Goal: Task Accomplishment & Management: Manage account settings

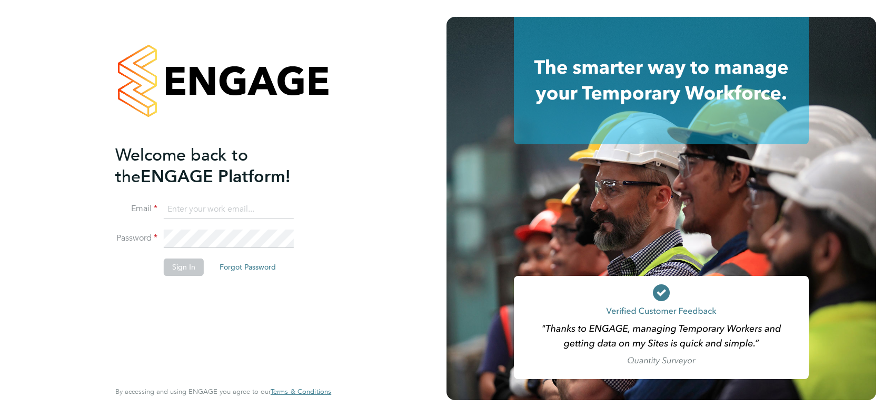
type input "emily.houghton@brightonandhovealbion.com"
click at [180, 268] on button "Sign In" at bounding box center [184, 266] width 40 height 17
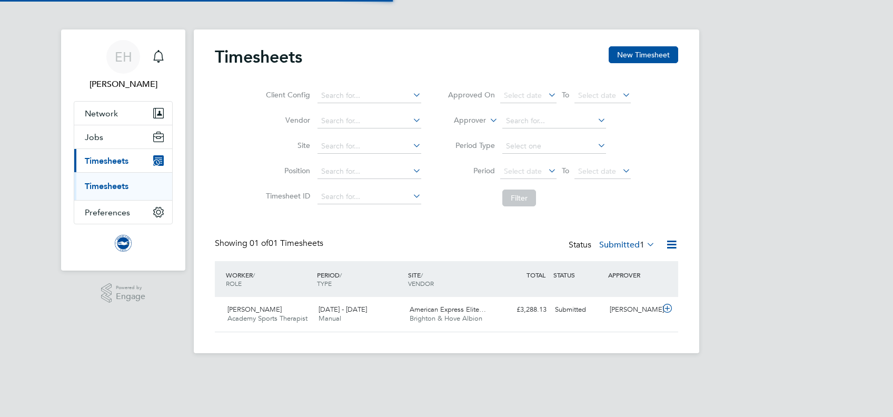
scroll to position [26, 91]
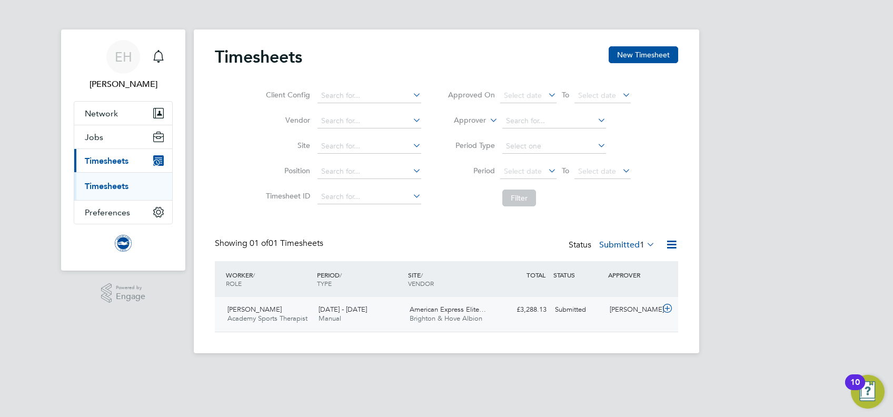
click at [361, 314] on div "1 - 31 Aug 2025 Manual" at bounding box center [359, 314] width 91 height 26
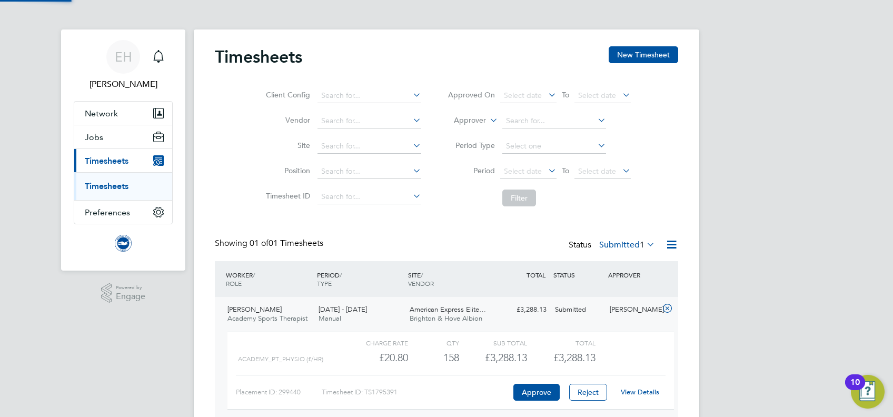
scroll to position [18, 103]
click at [531, 351] on div "£3,288.13" at bounding box center [561, 357] width 68 height 17
click at [638, 390] on link "View Details" at bounding box center [640, 391] width 38 height 9
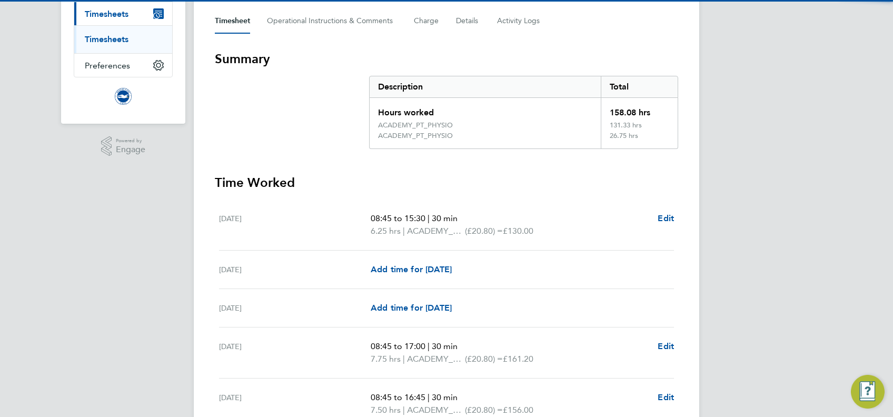
scroll to position [281, 0]
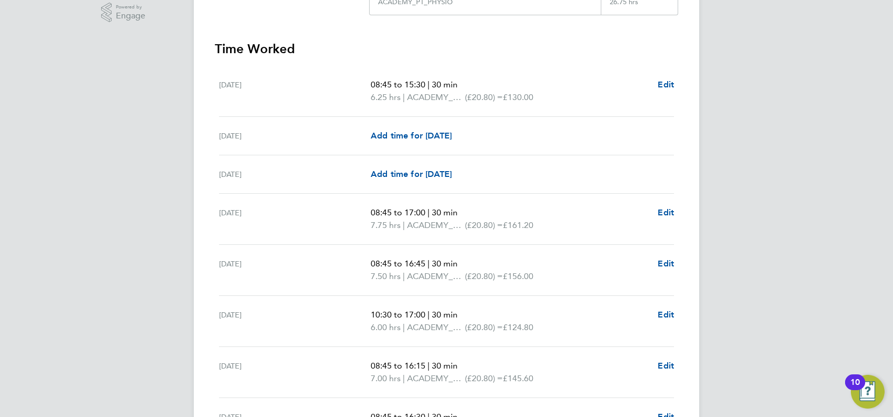
click at [425, 209] on span "08:45 to 17:00" at bounding box center [398, 212] width 55 height 10
drag, startPoint x: 442, startPoint y: 228, endPoint x: 442, endPoint y: 242, distance: 13.7
click at [442, 228] on span "ACADEMY_PT_PHYSIO" at bounding box center [436, 225] width 58 height 13
click at [435, 271] on span "ACADEMY_PT_PHYSIO" at bounding box center [436, 276] width 58 height 13
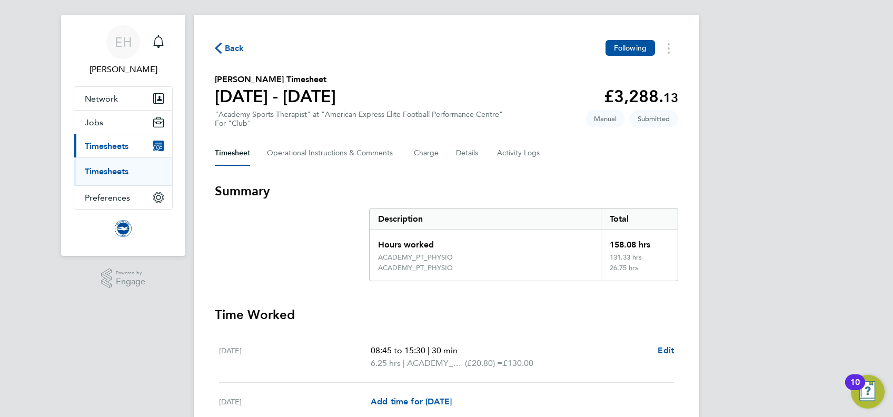
scroll to position [0, 0]
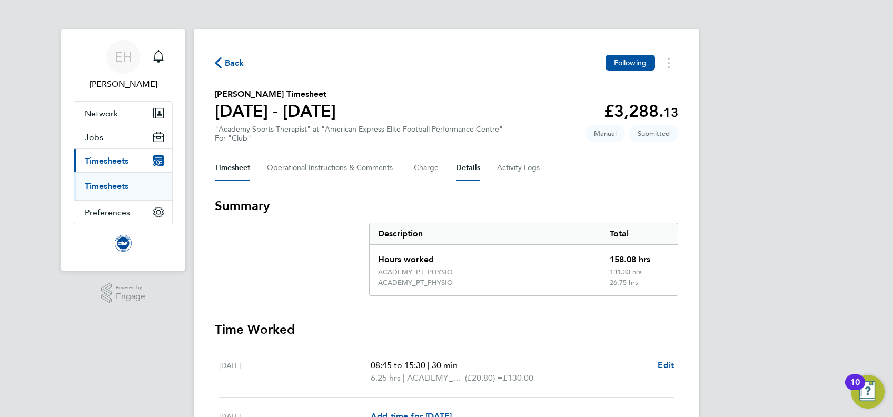
click at [478, 171] on button "Details" at bounding box center [468, 167] width 24 height 25
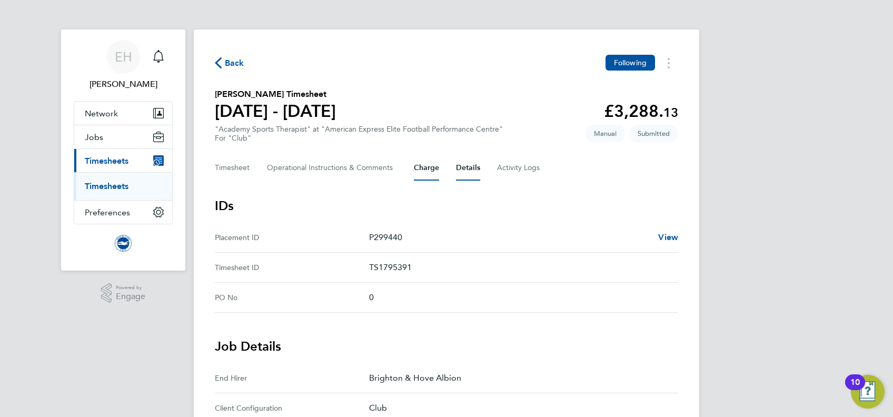
click at [429, 164] on button "Charge" at bounding box center [426, 167] width 25 height 25
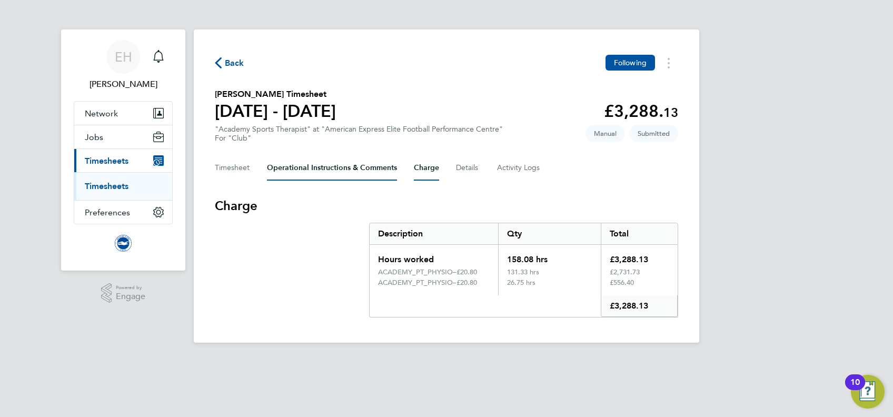
click at [376, 173] on Comments-tab "Operational Instructions & Comments" at bounding box center [332, 167] width 130 height 25
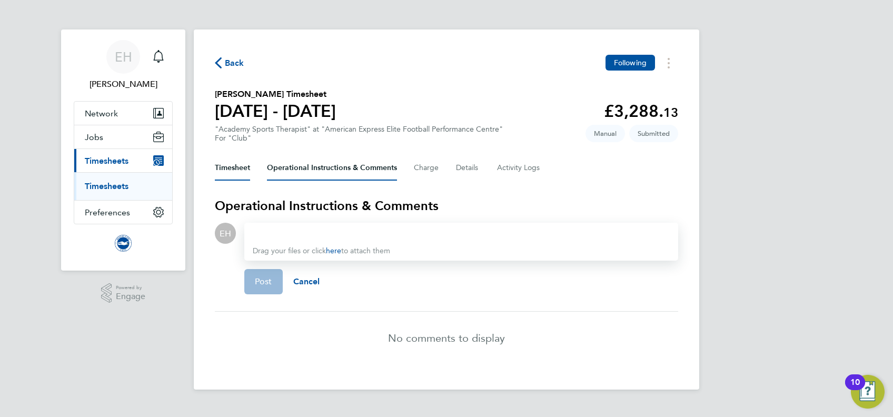
click at [245, 173] on button "Timesheet" at bounding box center [232, 167] width 35 height 25
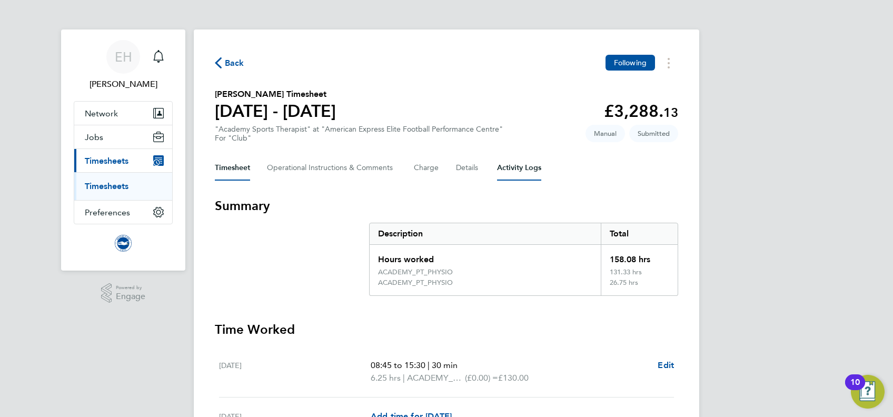
click at [505, 169] on Logs-tab "Activity Logs" at bounding box center [519, 167] width 44 height 25
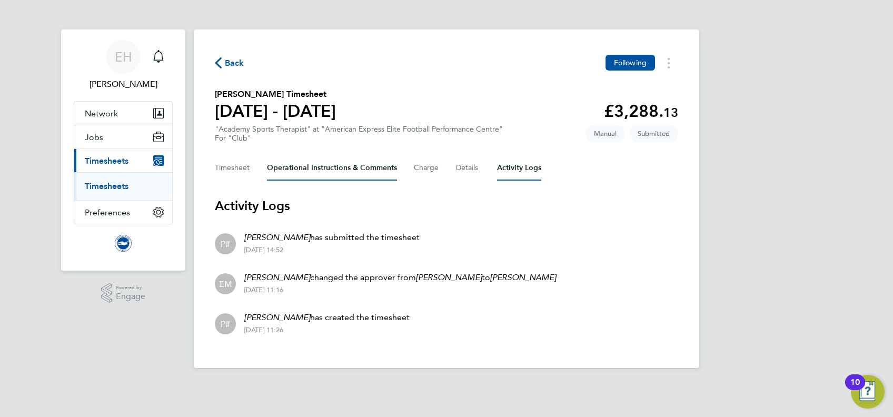
click at [325, 173] on Comments-tab "Operational Instructions & Comments" at bounding box center [332, 167] width 130 height 25
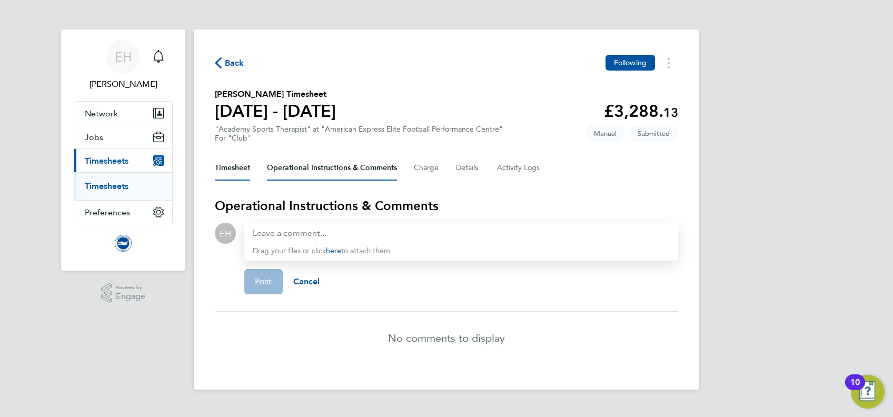
click at [242, 167] on button "Timesheet" at bounding box center [232, 167] width 35 height 25
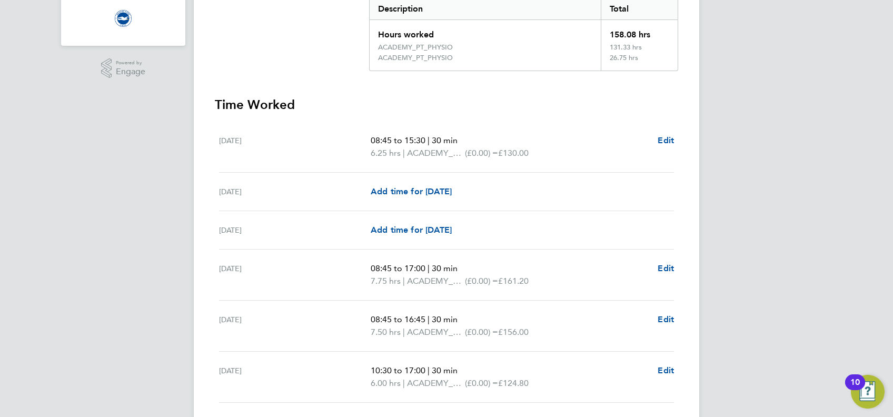
scroll to position [140, 0]
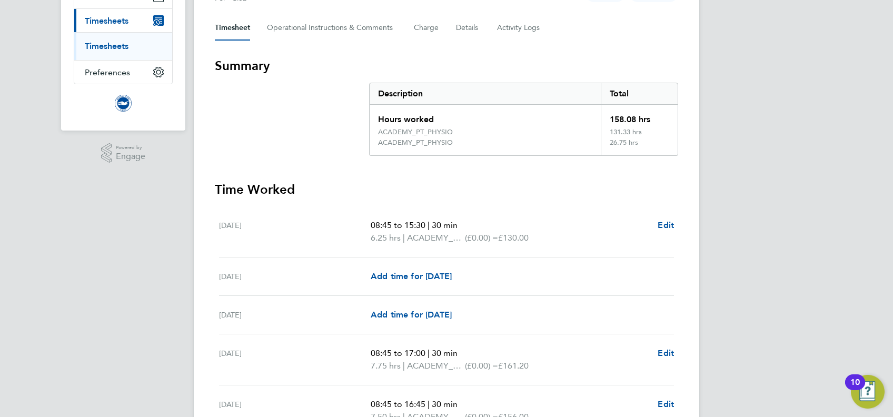
click at [455, 223] on span "30 min" at bounding box center [445, 225] width 26 height 10
click at [666, 225] on span "Edit" at bounding box center [665, 225] width 16 height 10
select select "30"
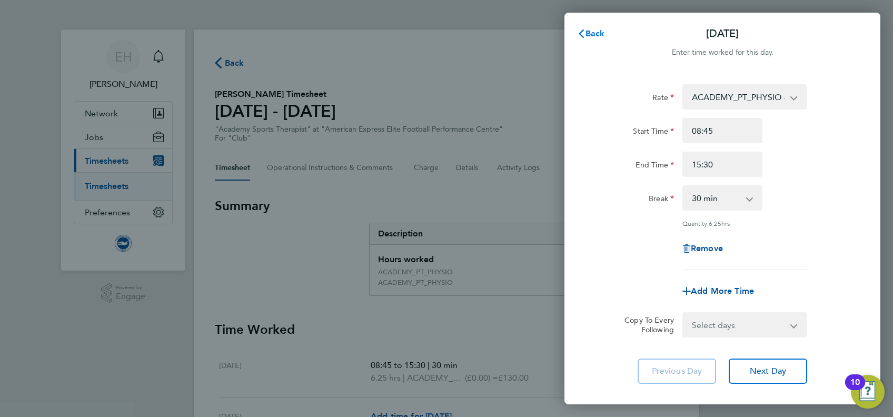
click at [599, 34] on span "Back" at bounding box center [594, 33] width 19 height 10
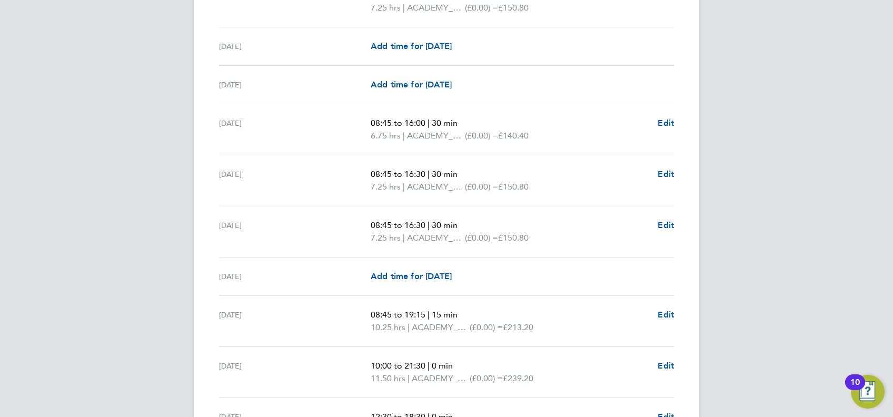
scroll to position [772, 0]
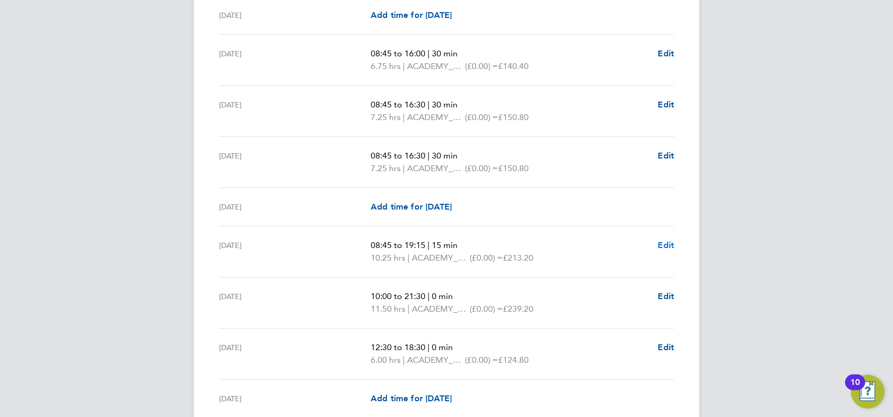
click at [666, 244] on span "Edit" at bounding box center [665, 245] width 16 height 10
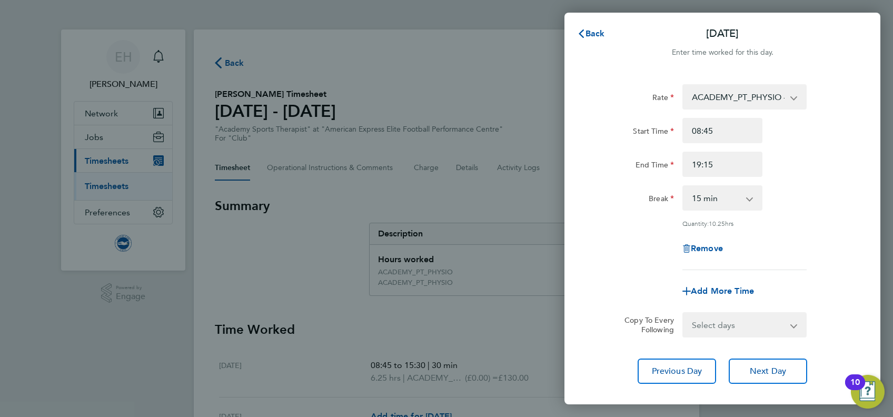
click at [722, 196] on select "0 min 15 min 30 min 45 min 60 min 75 min 90 min" at bounding box center [715, 197] width 65 height 23
select select "30"
click at [683, 186] on select "0 min 15 min 30 min 45 min 60 min 75 min 90 min" at bounding box center [715, 197] width 65 height 23
click at [759, 374] on span "Next Day" at bounding box center [767, 371] width 36 height 11
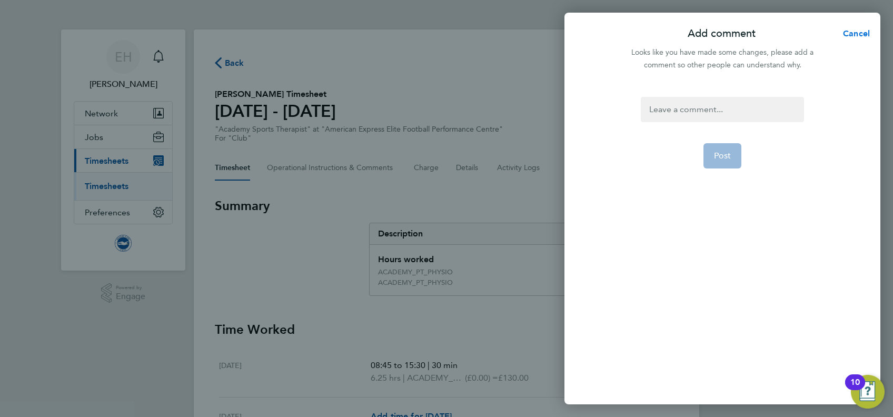
click at [856, 32] on span "Cancel" at bounding box center [854, 33] width 30 height 10
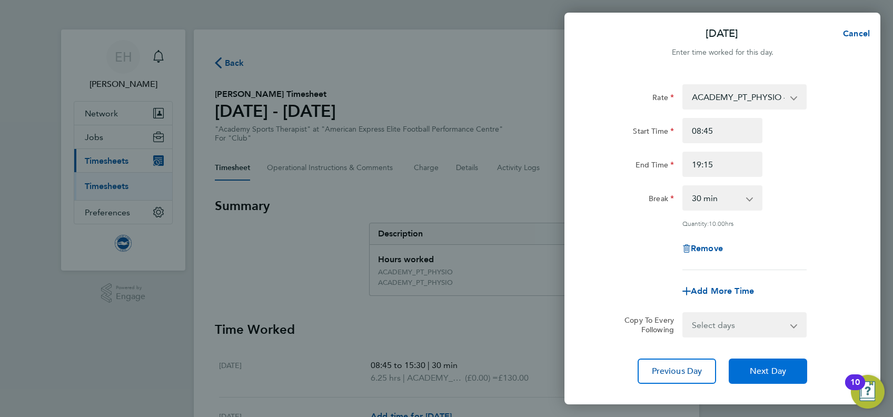
click at [763, 372] on span "Next Day" at bounding box center [767, 371] width 36 height 11
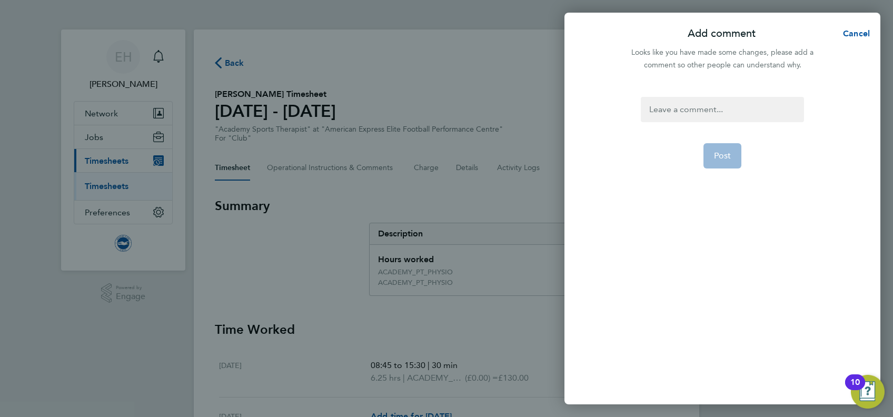
click at [694, 113] on div at bounding box center [722, 109] width 163 height 25
click at [699, 107] on div at bounding box center [722, 109] width 163 height 25
click at [715, 157] on span "Post" at bounding box center [722, 156] width 17 height 11
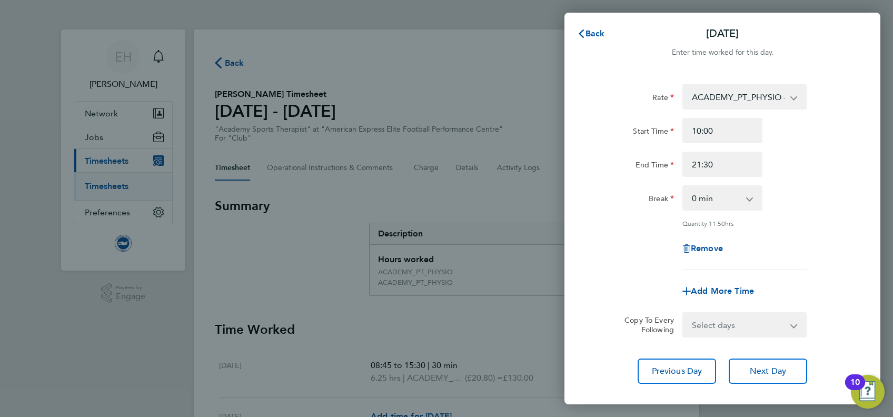
click at [493, 177] on div "Back [DATE] Enter time worked for this day. Rate ACADEMY_PT_PHYSIO - 20.80 Star…" at bounding box center [446, 208] width 893 height 417
click at [590, 36] on span "Back" at bounding box center [594, 33] width 19 height 10
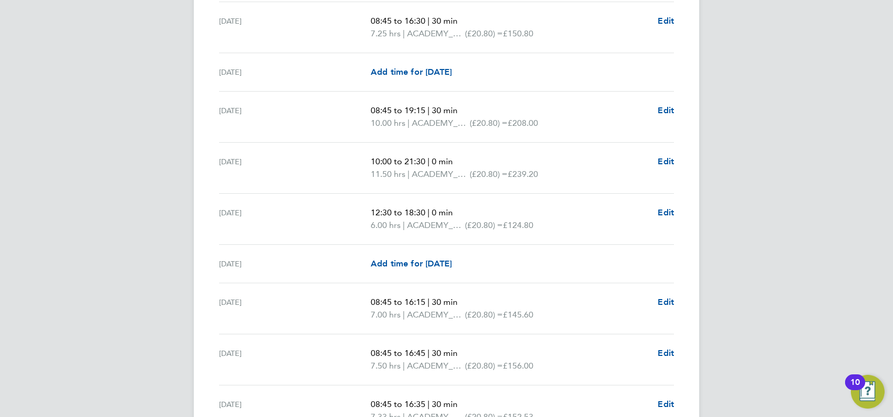
scroll to position [912, 0]
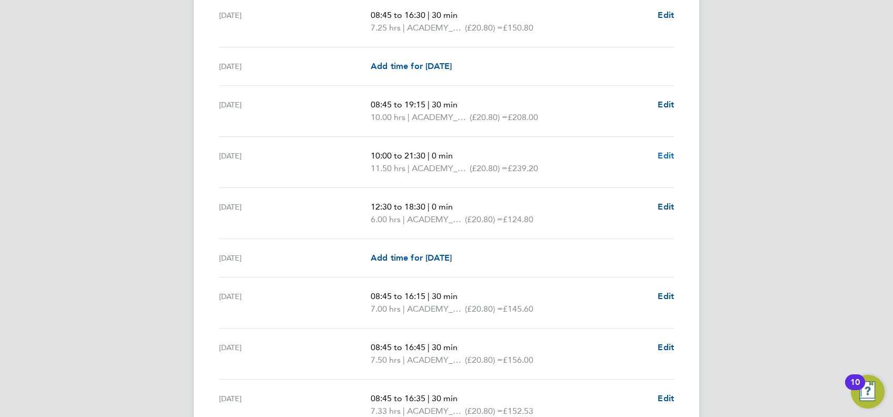
click at [667, 154] on span "Edit" at bounding box center [665, 156] width 16 height 10
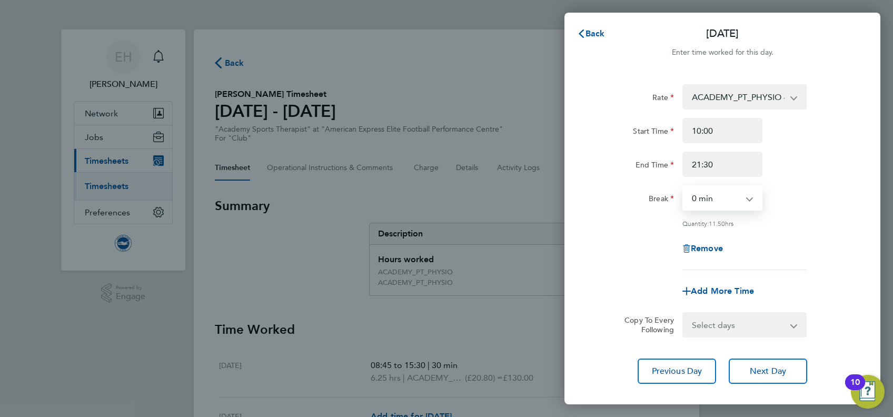
click at [743, 194] on select "0 min 15 min 30 min 45 min 60 min 75 min 90 min" at bounding box center [715, 197] width 65 height 23
select select "30"
click at [683, 186] on select "0 min 15 min 30 min 45 min 60 min 75 min 90 min" at bounding box center [715, 197] width 65 height 23
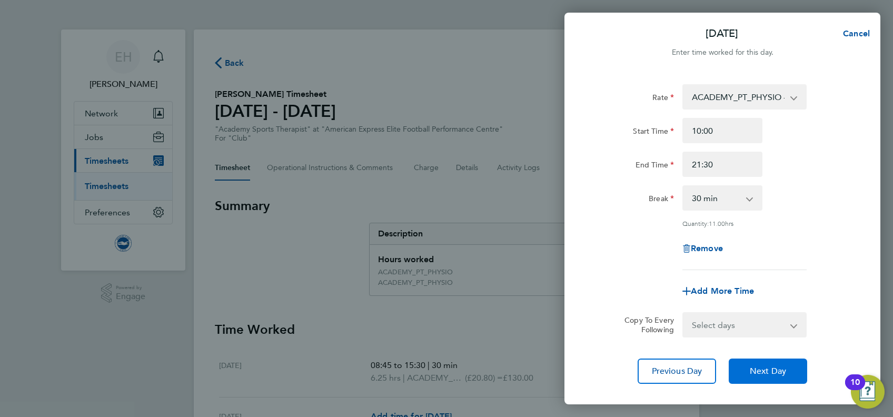
click at [753, 373] on span "Next Day" at bounding box center [767, 371] width 36 height 11
click at [581, 29] on svg-icon "button" at bounding box center [581, 33] width 8 height 10
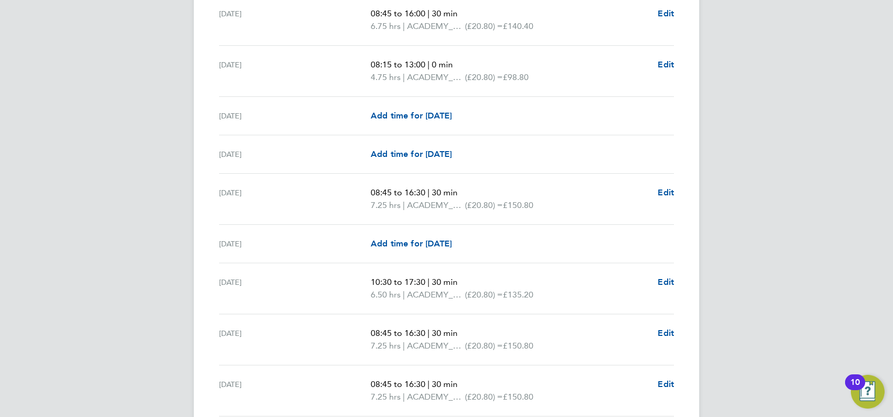
scroll to position [1278, 0]
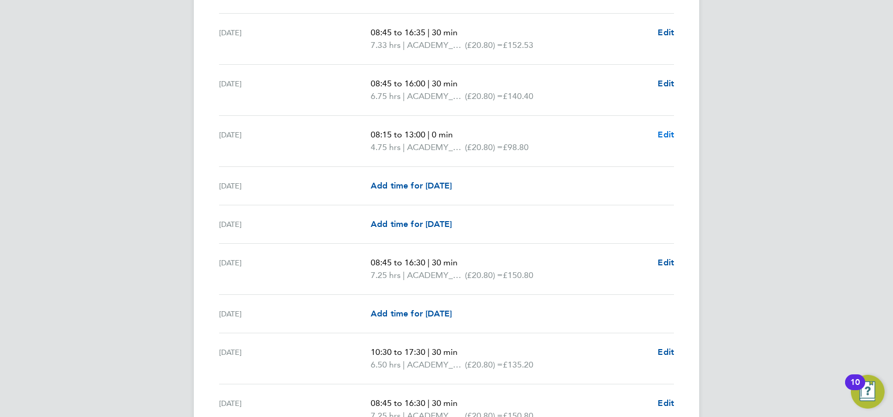
click at [662, 136] on span "Edit" at bounding box center [665, 134] width 16 height 10
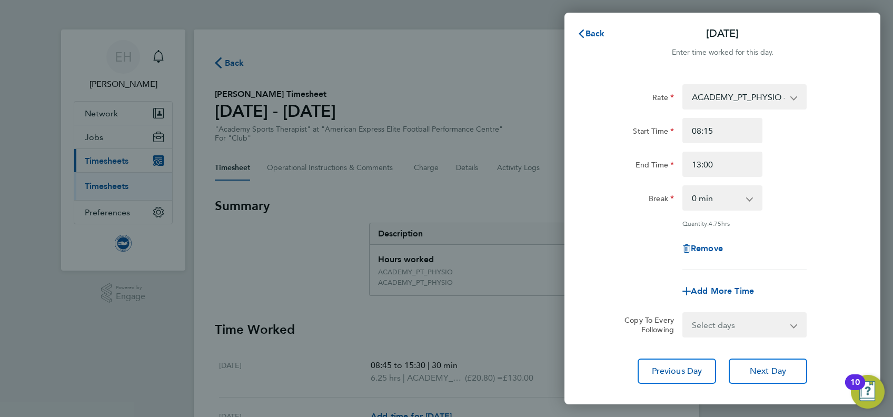
click at [736, 198] on select "0 min 15 min 30 min 45 min 60 min 75 min 90 min" at bounding box center [715, 197] width 65 height 23
click at [615, 168] on div "End Time" at bounding box center [634, 162] width 80 height 21
click at [587, 35] on span "Back" at bounding box center [594, 33] width 19 height 10
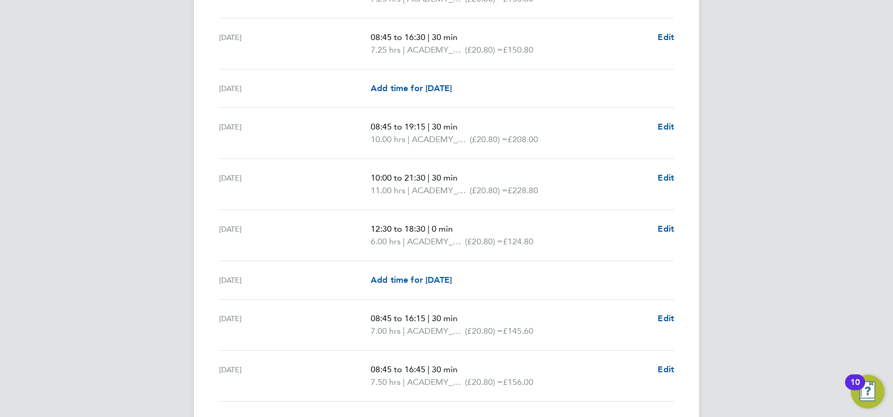
scroll to position [912, 0]
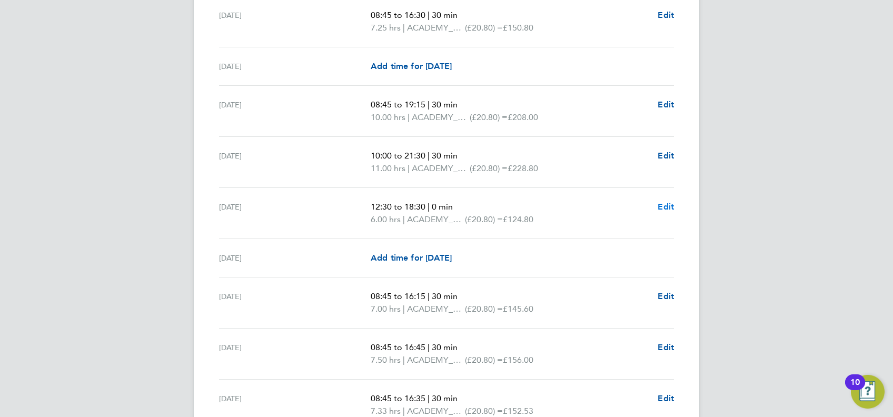
click at [662, 202] on span "Edit" at bounding box center [665, 207] width 16 height 10
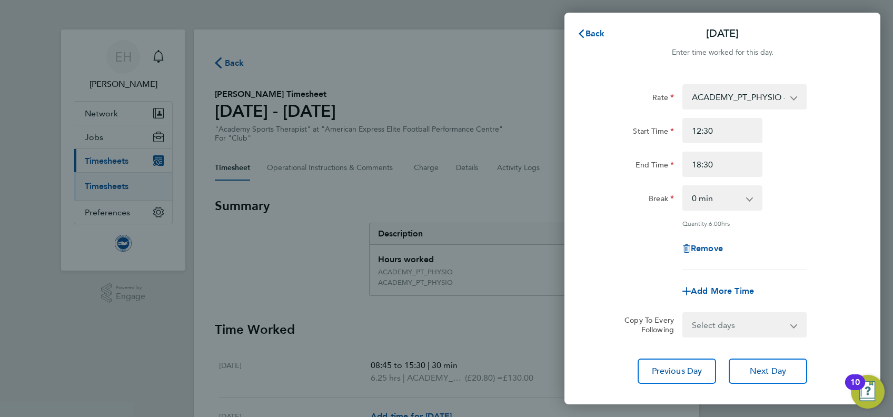
click at [731, 193] on select "0 min 15 min 30 min 45 min 60 min 75 min 90 min" at bounding box center [715, 197] width 65 height 23
select select "30"
click at [683, 186] on select "0 min 15 min 30 min 45 min 60 min 75 min 90 min" at bounding box center [715, 197] width 65 height 23
click at [783, 368] on span "Next Day" at bounding box center [767, 371] width 36 height 11
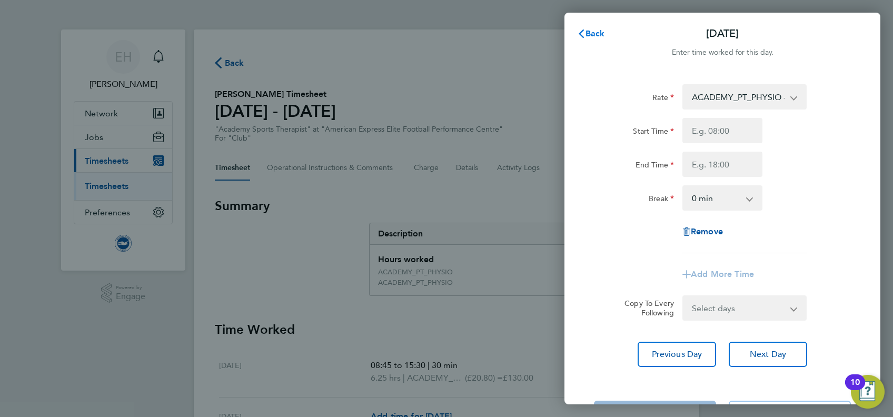
click at [590, 34] on span "Back" at bounding box center [594, 33] width 19 height 10
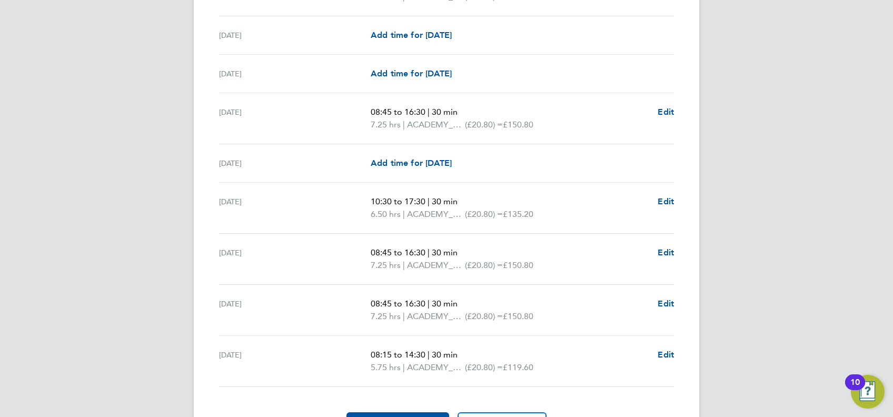
scroll to position [1488, 0]
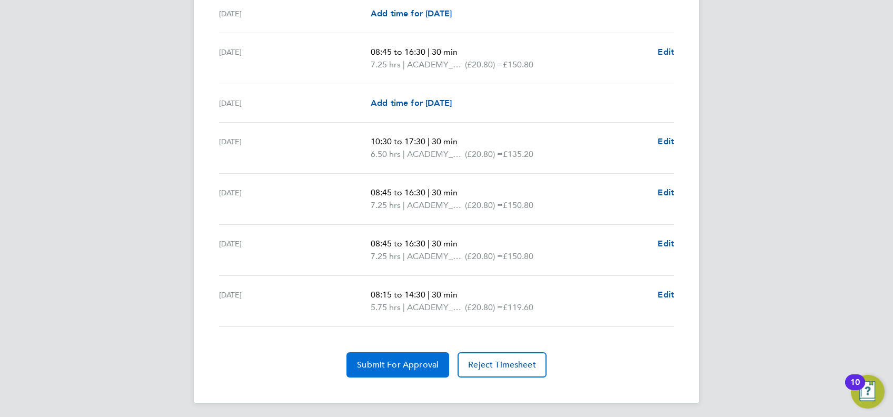
click at [411, 366] on span "Submit For Approval" at bounding box center [398, 364] width 82 height 11
click at [406, 363] on span "Approve Timesheet" at bounding box center [397, 364] width 77 height 11
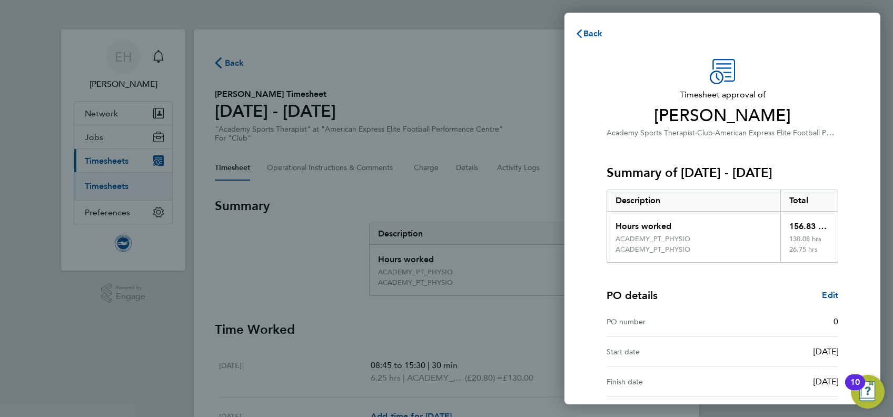
scroll to position [97, 0]
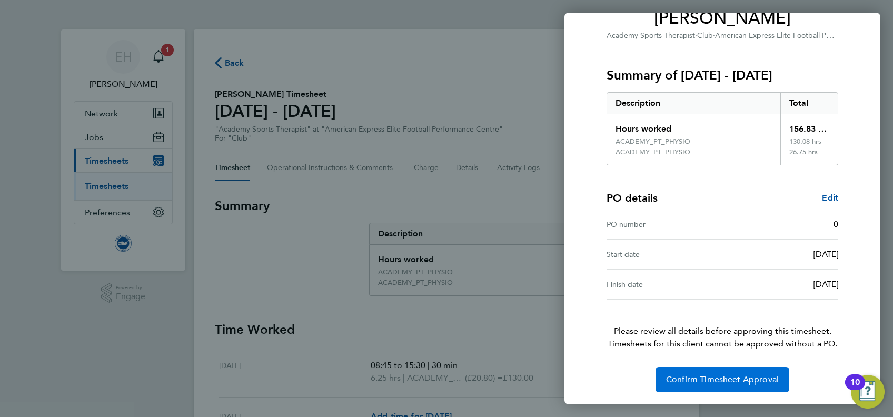
click at [728, 379] on span "Confirm Timesheet Approval" at bounding box center [722, 379] width 113 height 11
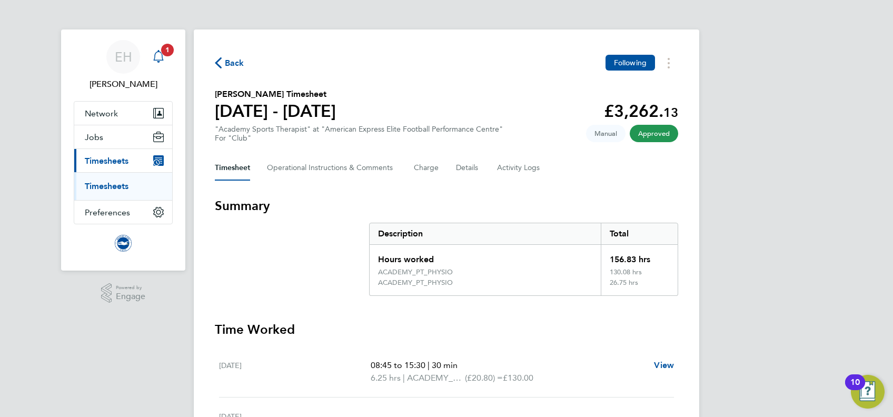
click at [168, 52] on span "1" at bounding box center [167, 50] width 13 height 13
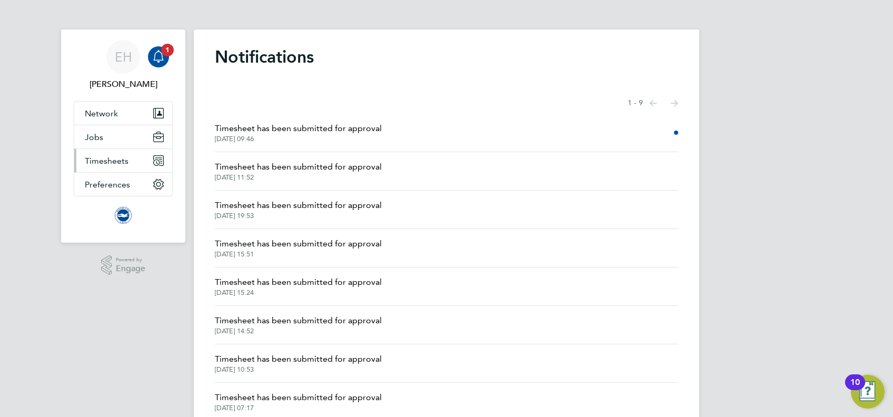
click at [123, 159] on span "Timesheets" at bounding box center [107, 161] width 44 height 10
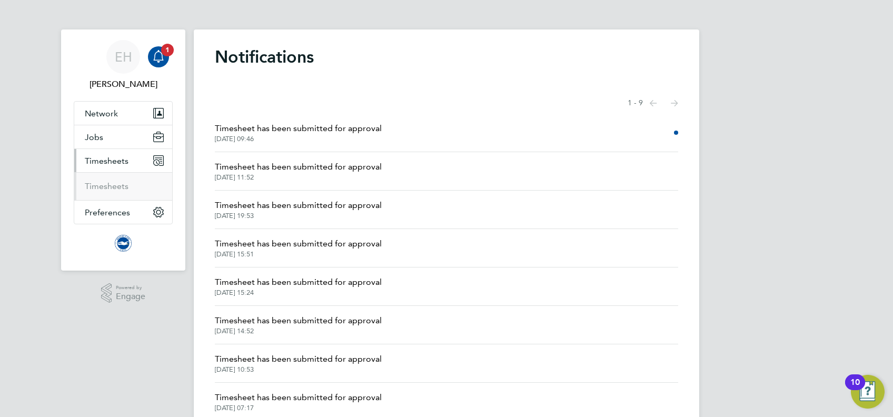
click at [99, 179] on ul "Timesheets" at bounding box center [123, 186] width 98 height 28
click at [103, 185] on link "Timesheets" at bounding box center [107, 186] width 44 height 10
